Goal: Transaction & Acquisition: Purchase product/service

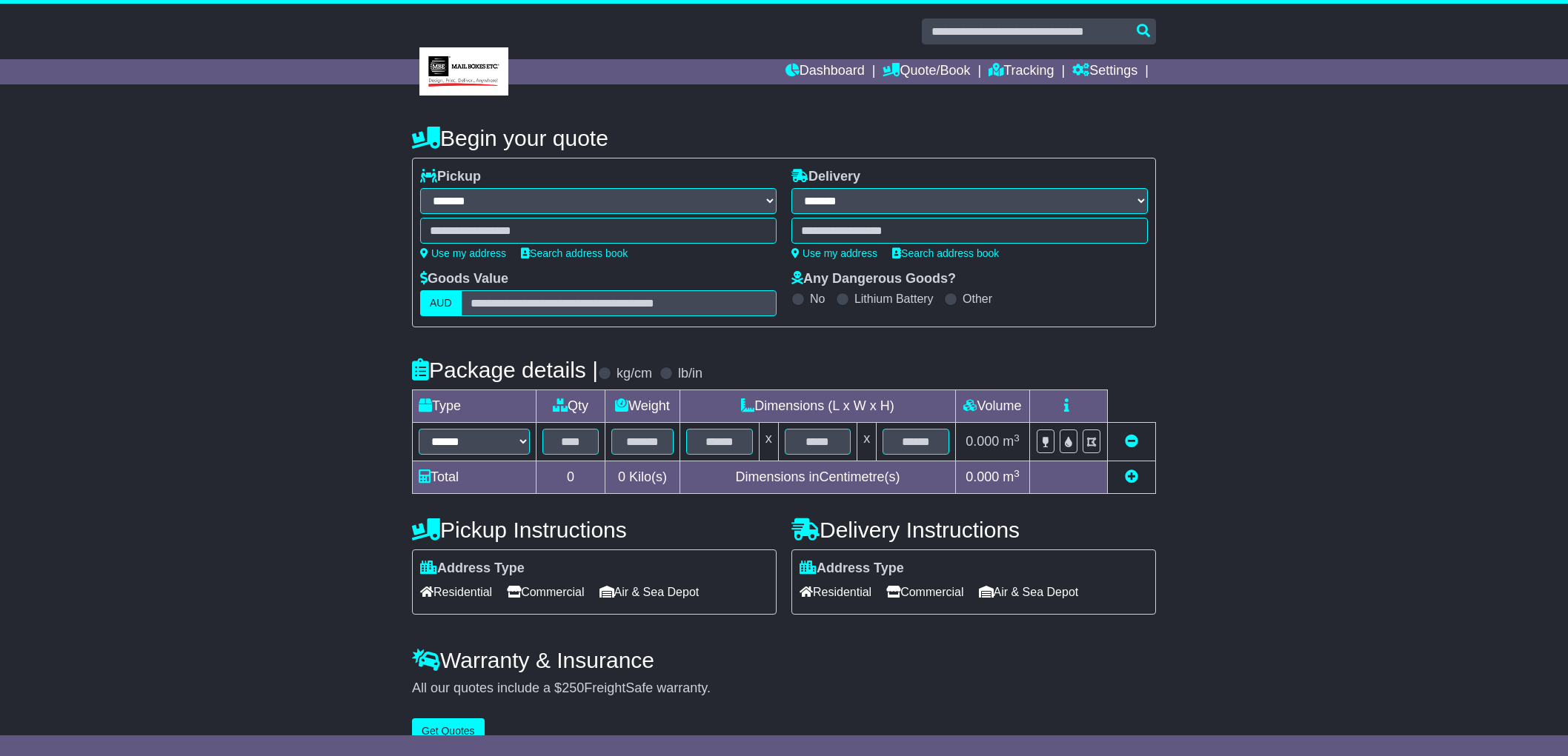
select select "**"
click at [814, 71] on link "Dashboard" at bounding box center [825, 71] width 79 height 25
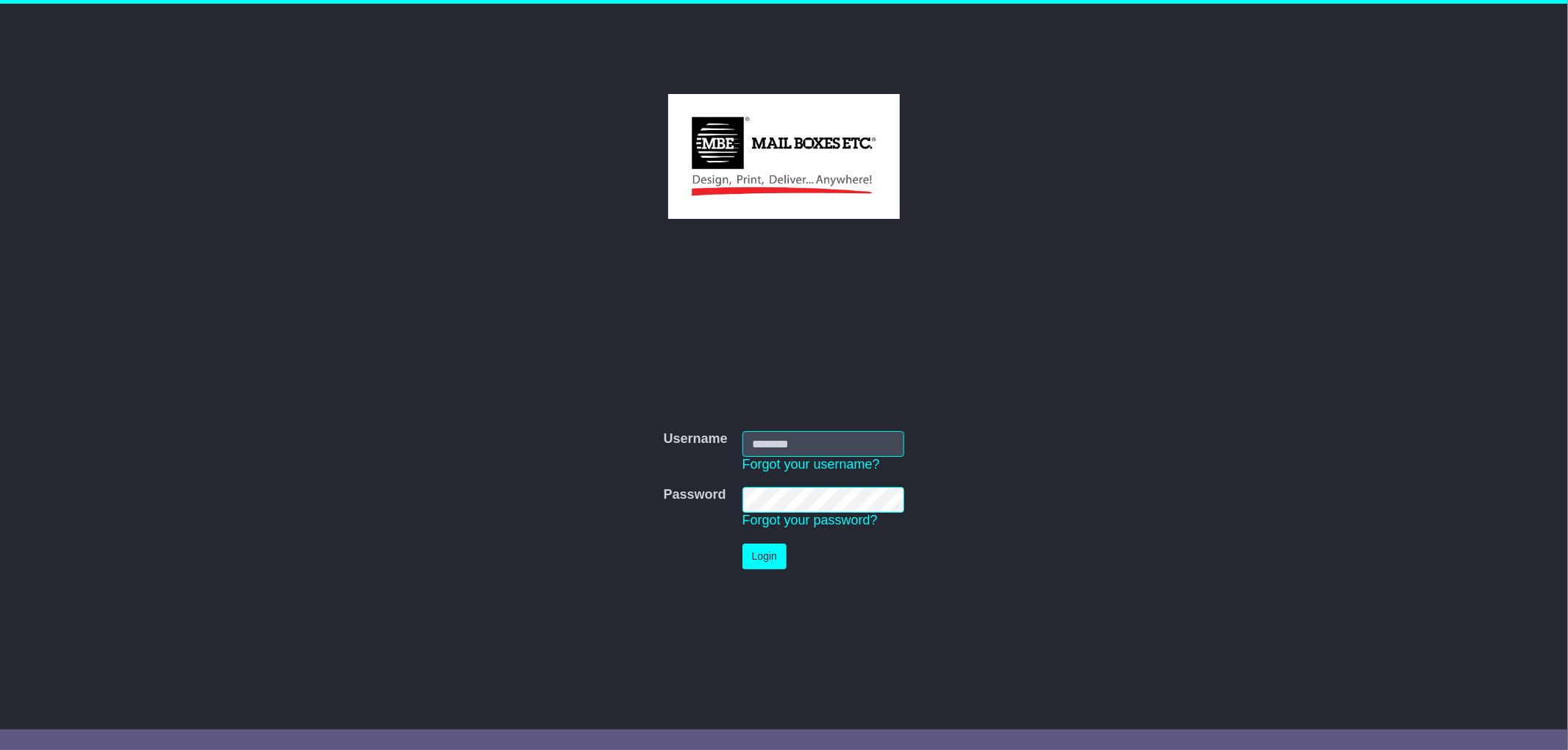
type input "*********"
click at [792, 569] on td "Login" at bounding box center [824, 556] width 177 height 40
click at [776, 566] on button "Login" at bounding box center [765, 556] width 44 height 26
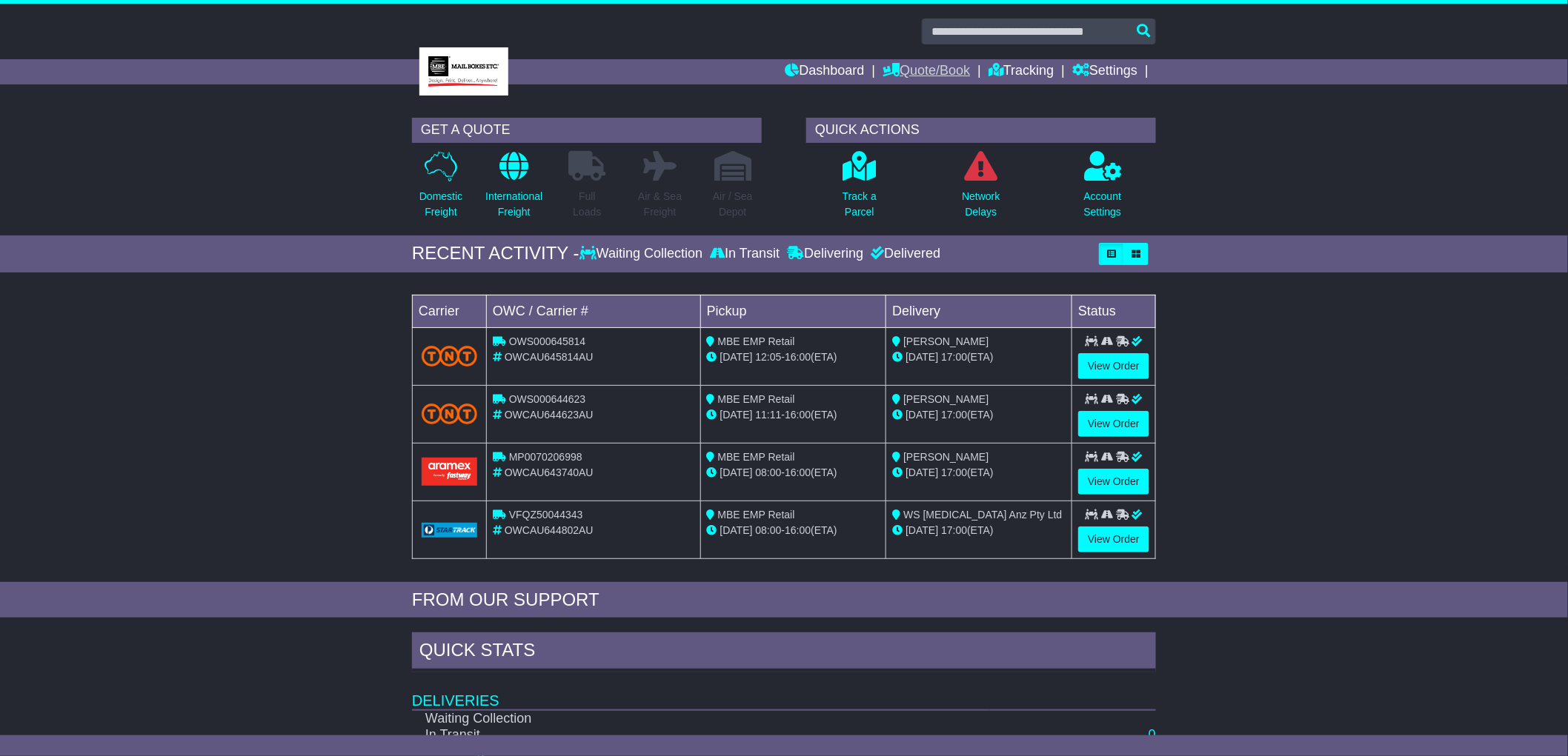
click at [904, 63] on link "Quote/Book" at bounding box center [926, 71] width 88 height 25
click at [902, 92] on link "Domestic" at bounding box center [942, 97] width 117 height 16
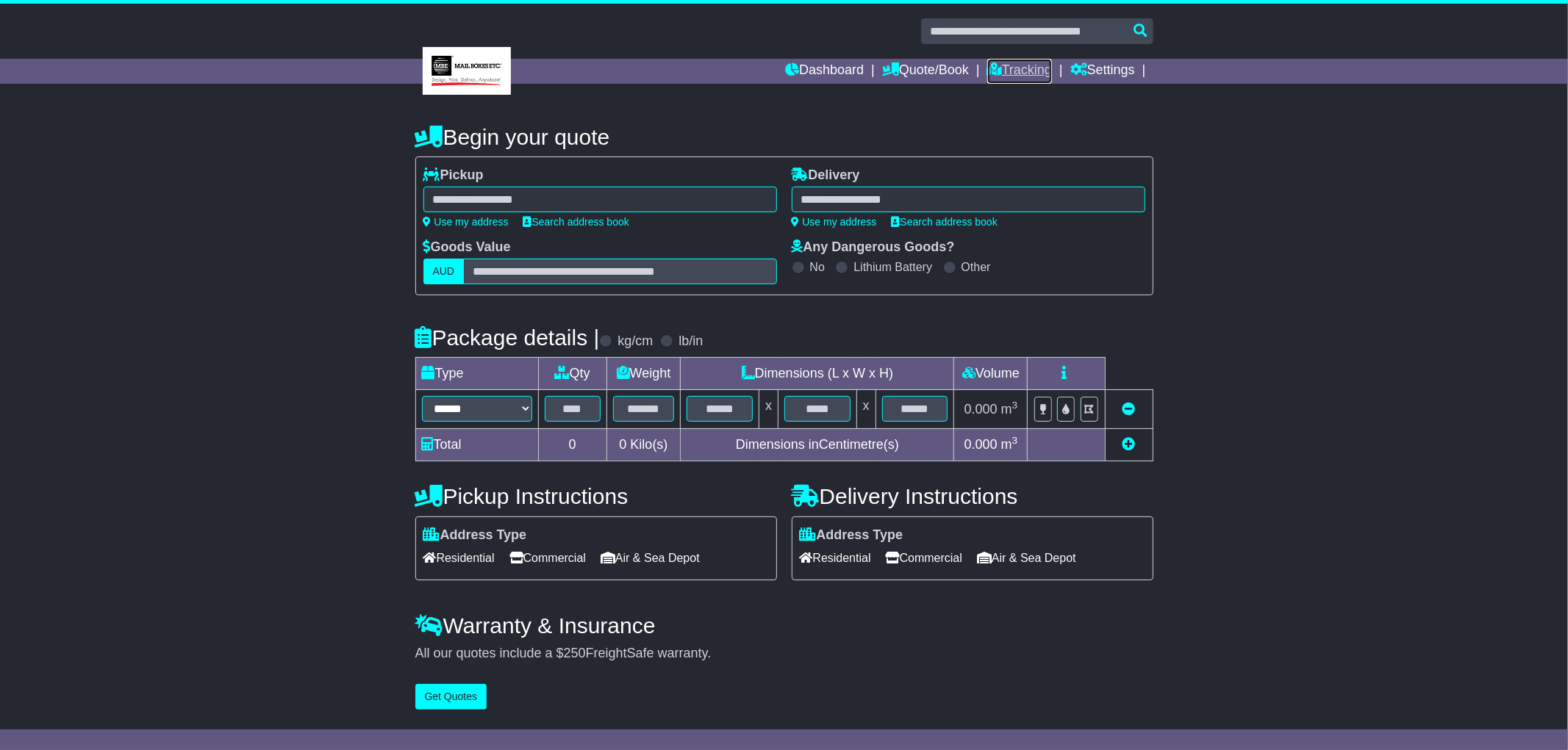
click at [1030, 67] on link "Tracking" at bounding box center [1020, 71] width 65 height 25
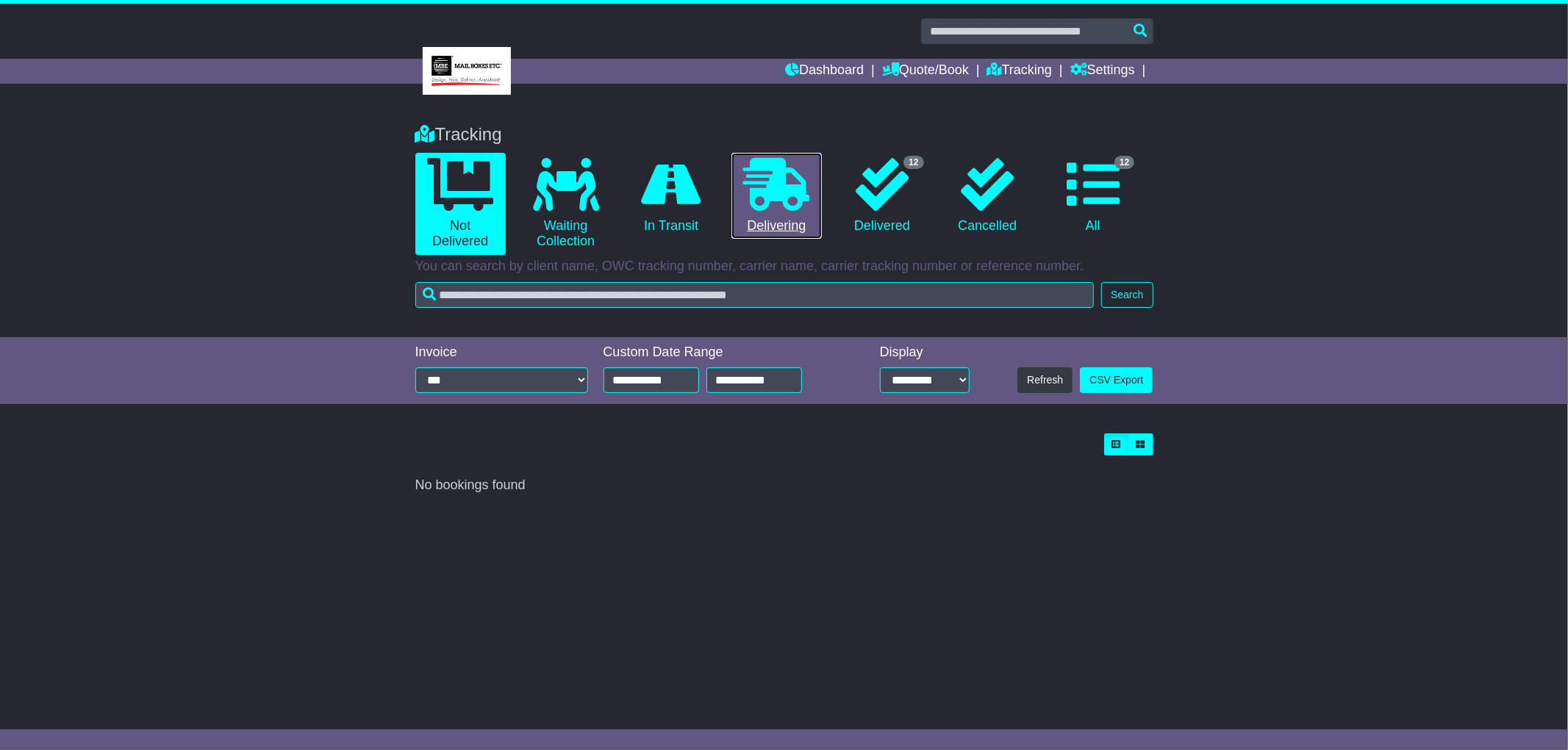
click at [788, 211] on link "0 Delivering" at bounding box center [776, 197] width 91 height 87
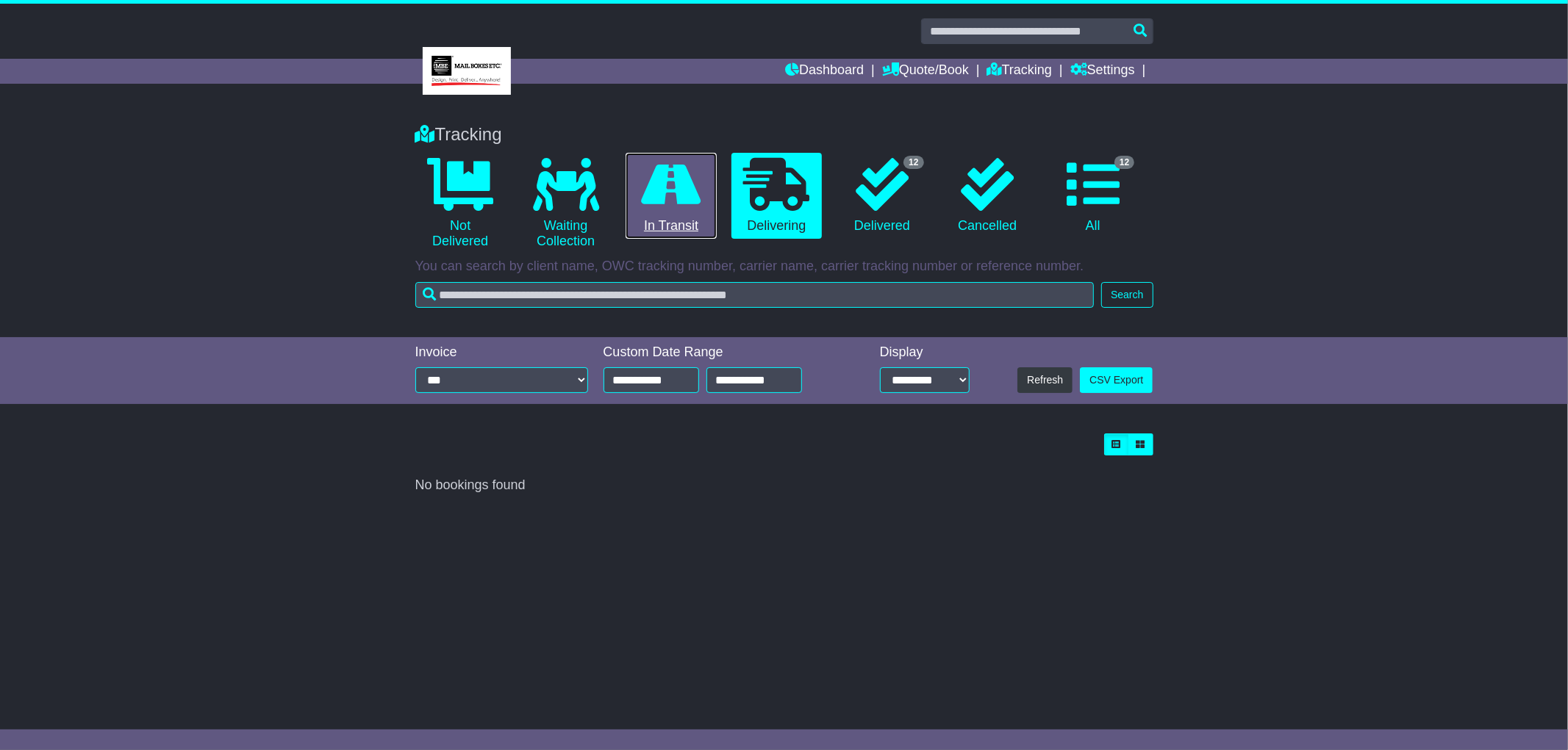
click at [688, 224] on link "0 In Transit" at bounding box center [670, 197] width 91 height 87
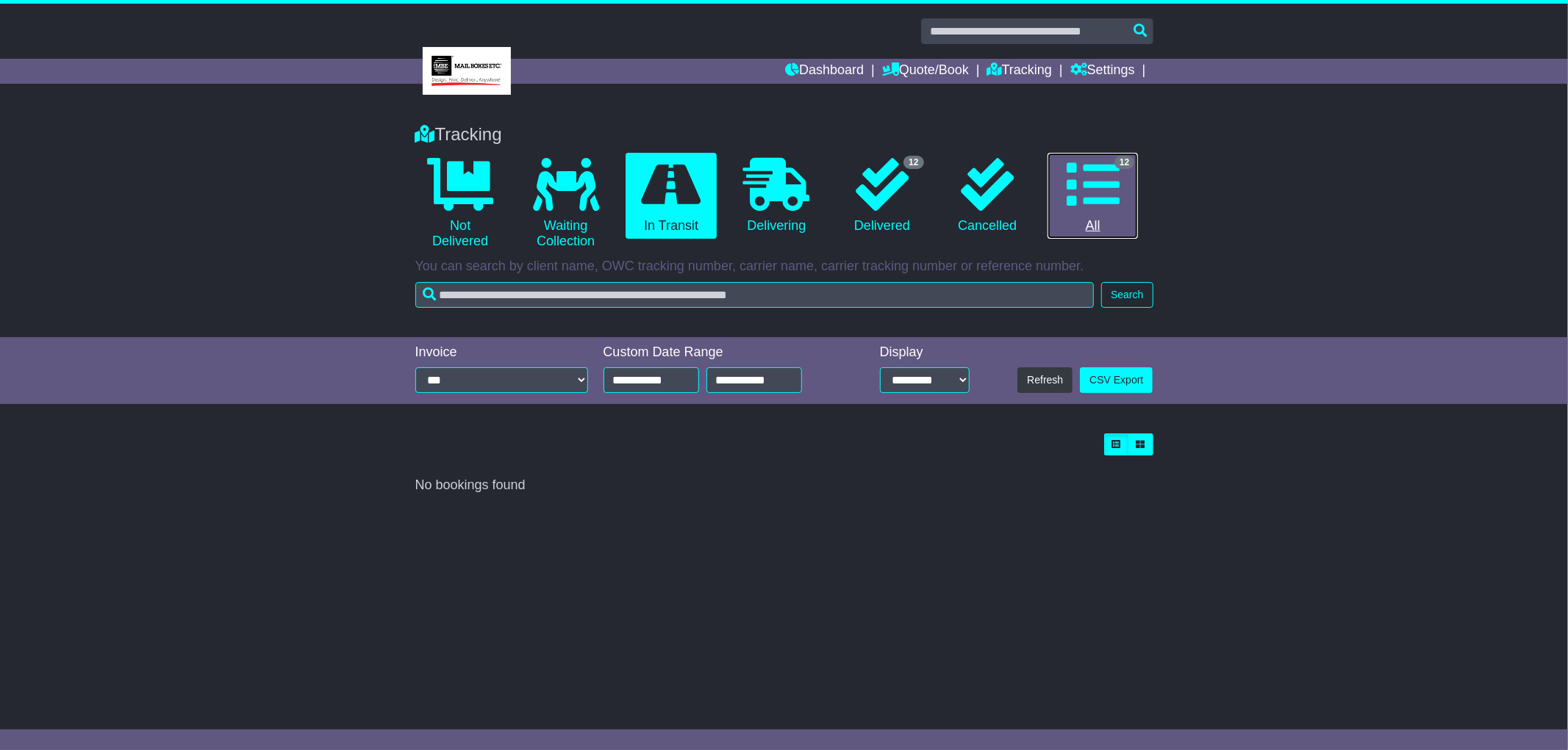
click at [1081, 218] on link "12 All" at bounding box center [1093, 197] width 91 height 87
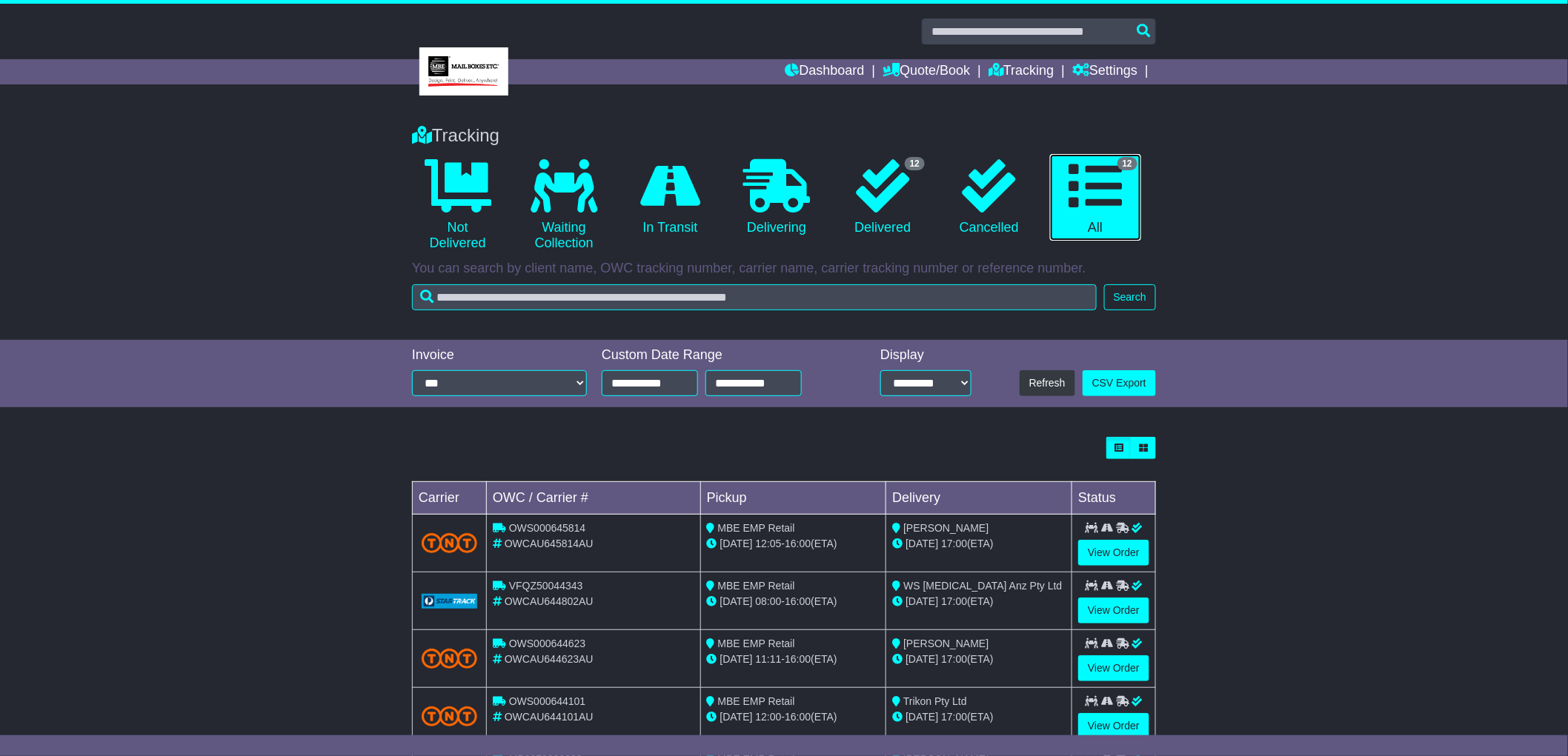
scroll to position [340, 0]
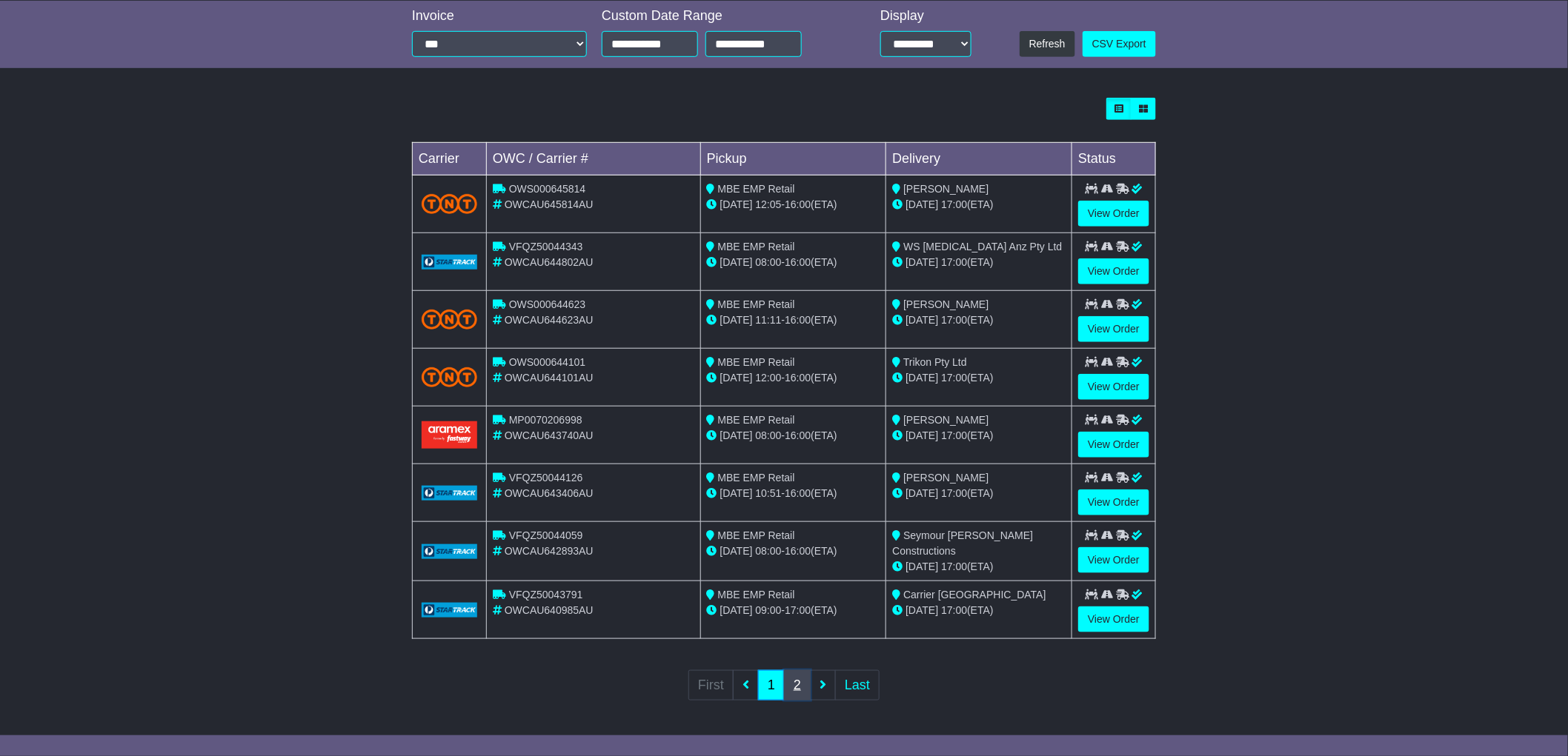
click at [801, 681] on link "2" at bounding box center [797, 685] width 27 height 31
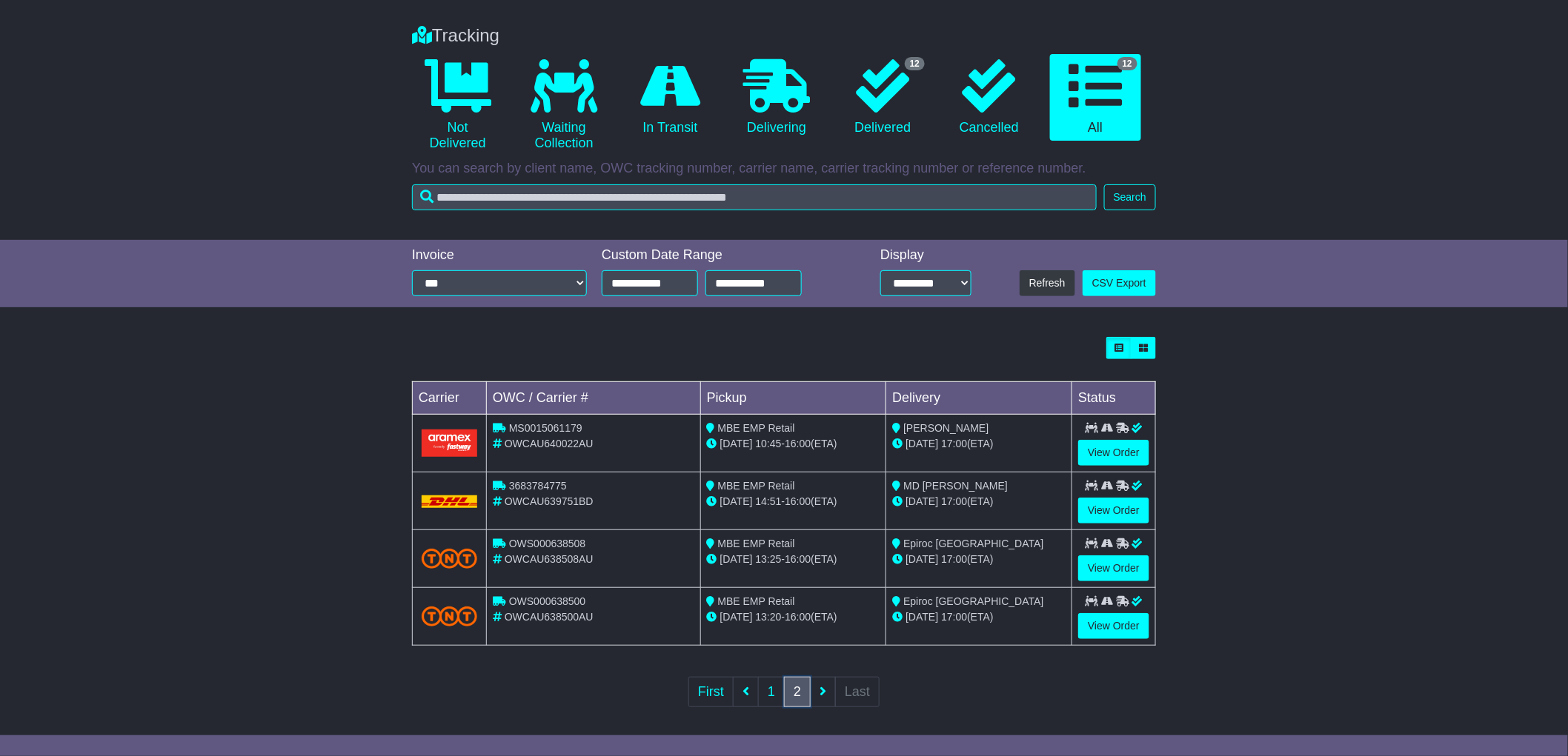
scroll to position [108, 0]
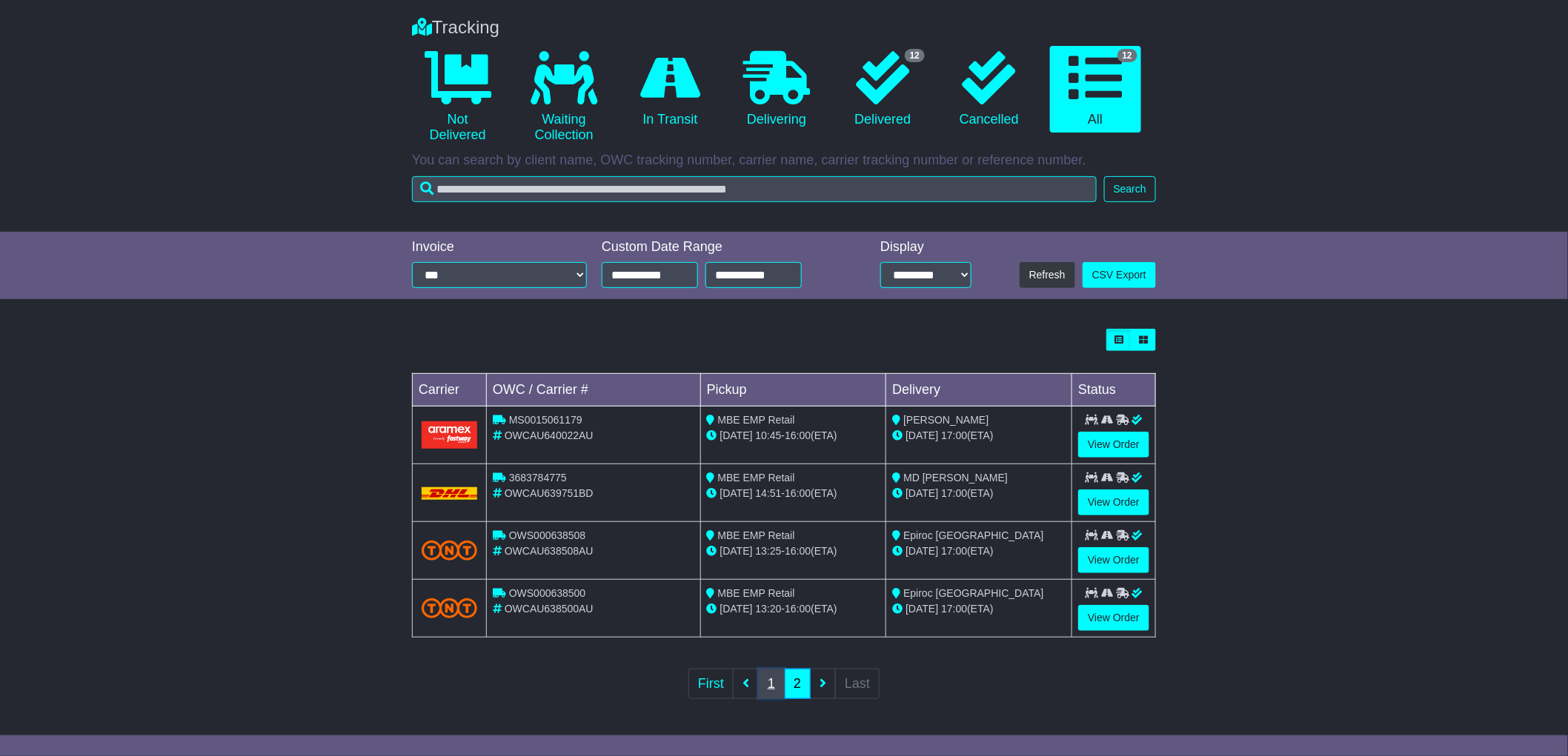
click at [773, 684] on link "1" at bounding box center [771, 685] width 27 height 31
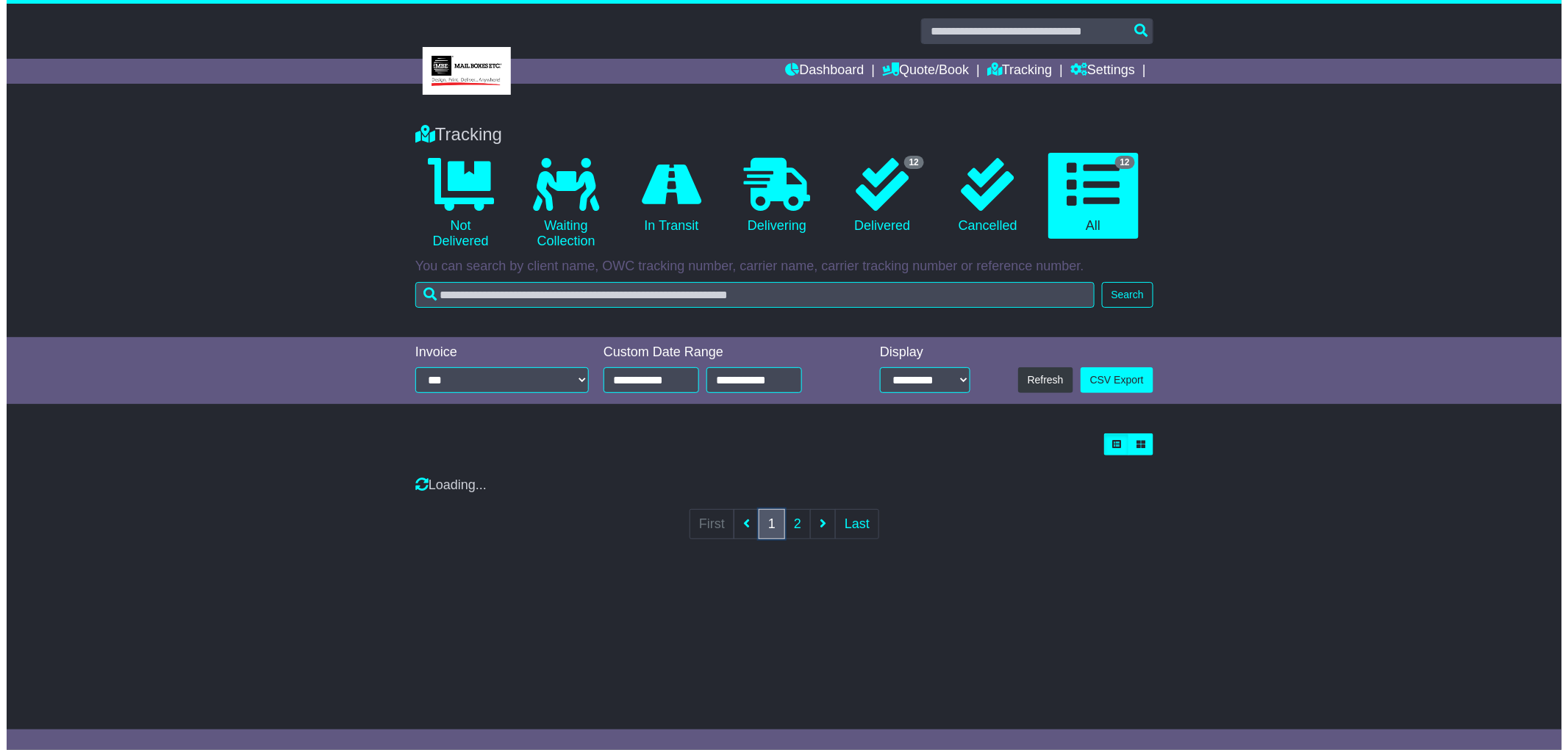
scroll to position [0, 0]
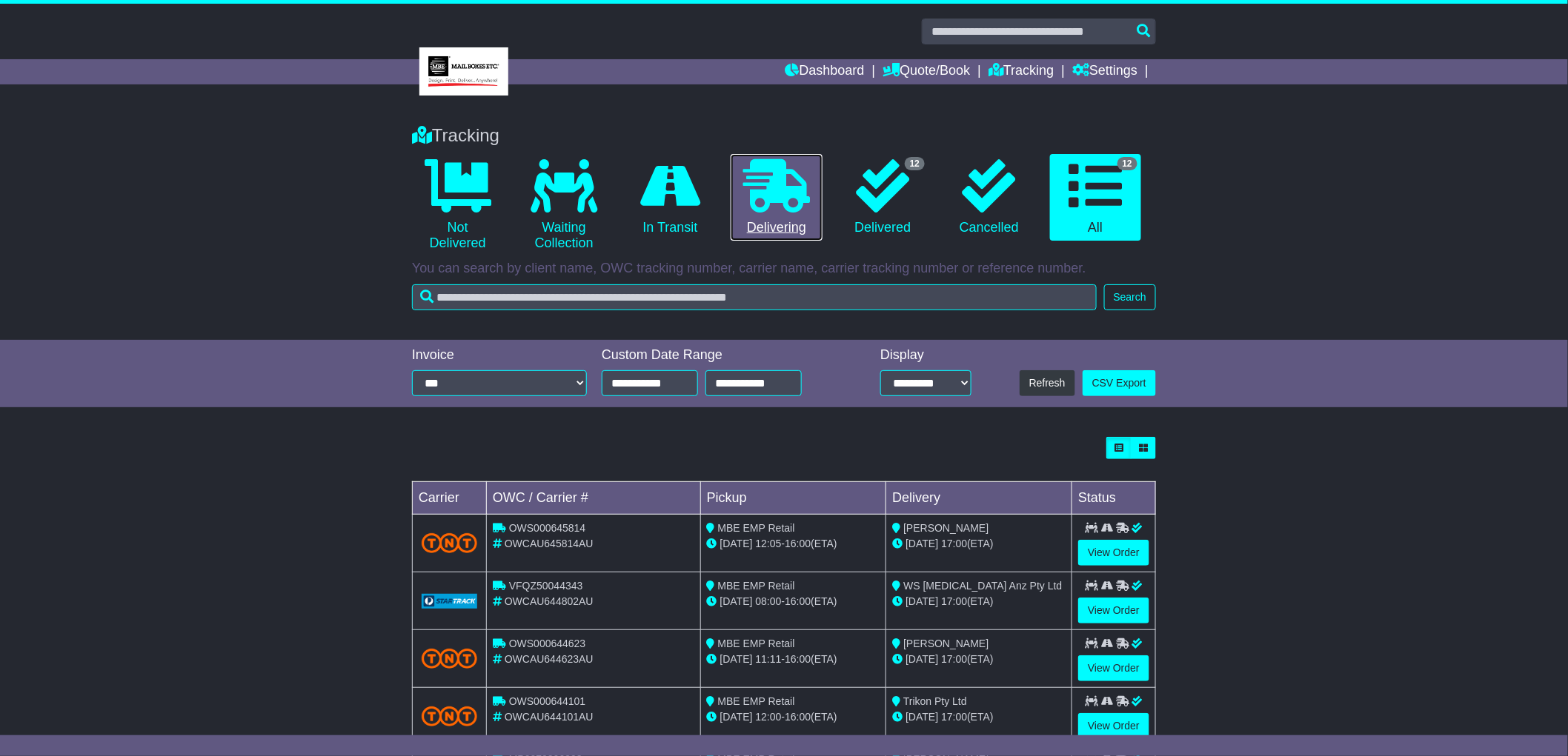
click at [801, 223] on link "0 Delivering" at bounding box center [776, 198] width 91 height 88
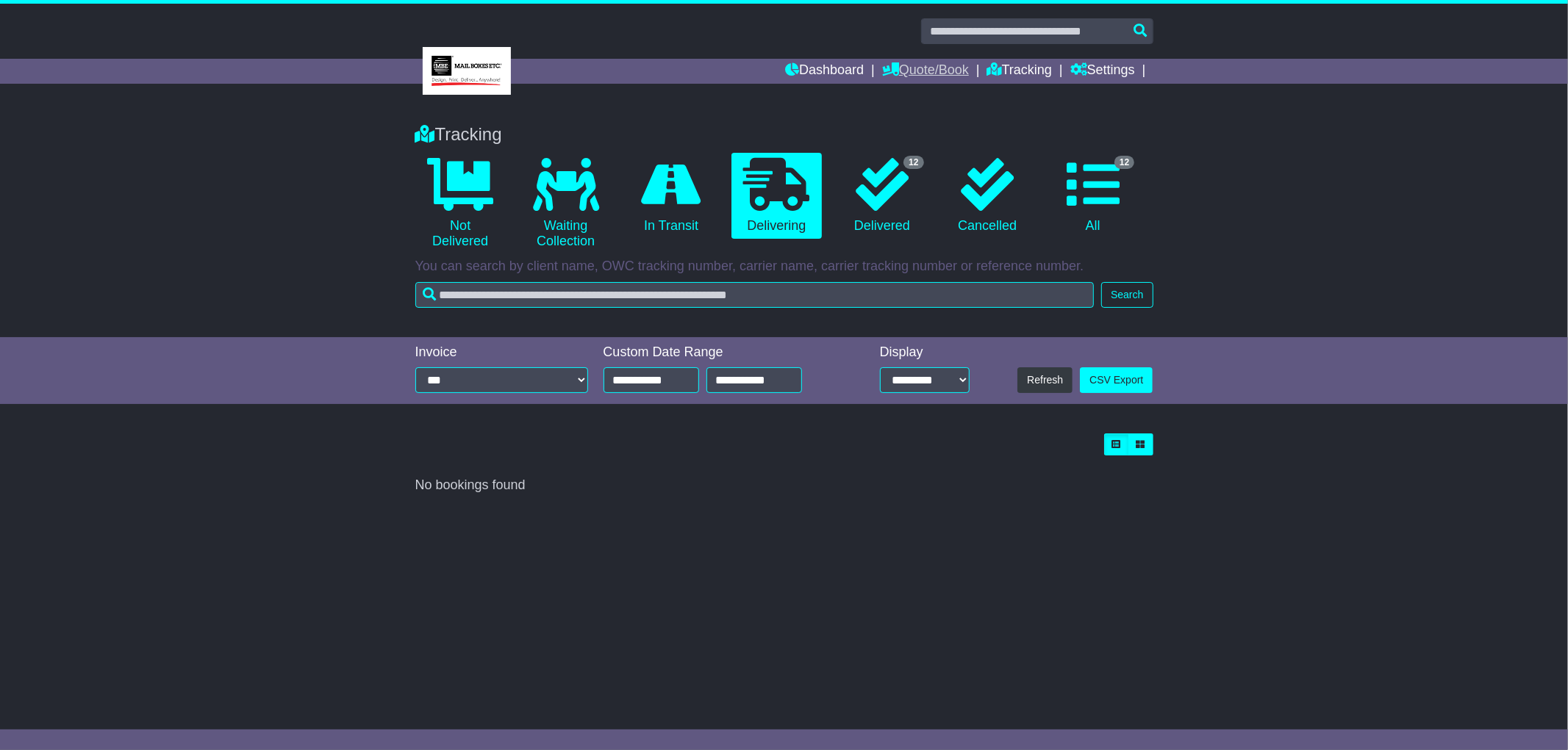
click at [908, 72] on link "Quote/Book" at bounding box center [926, 71] width 87 height 25
click at [908, 98] on link "Domestic" at bounding box center [941, 96] width 116 height 16
